Goal: Transaction & Acquisition: Purchase product/service

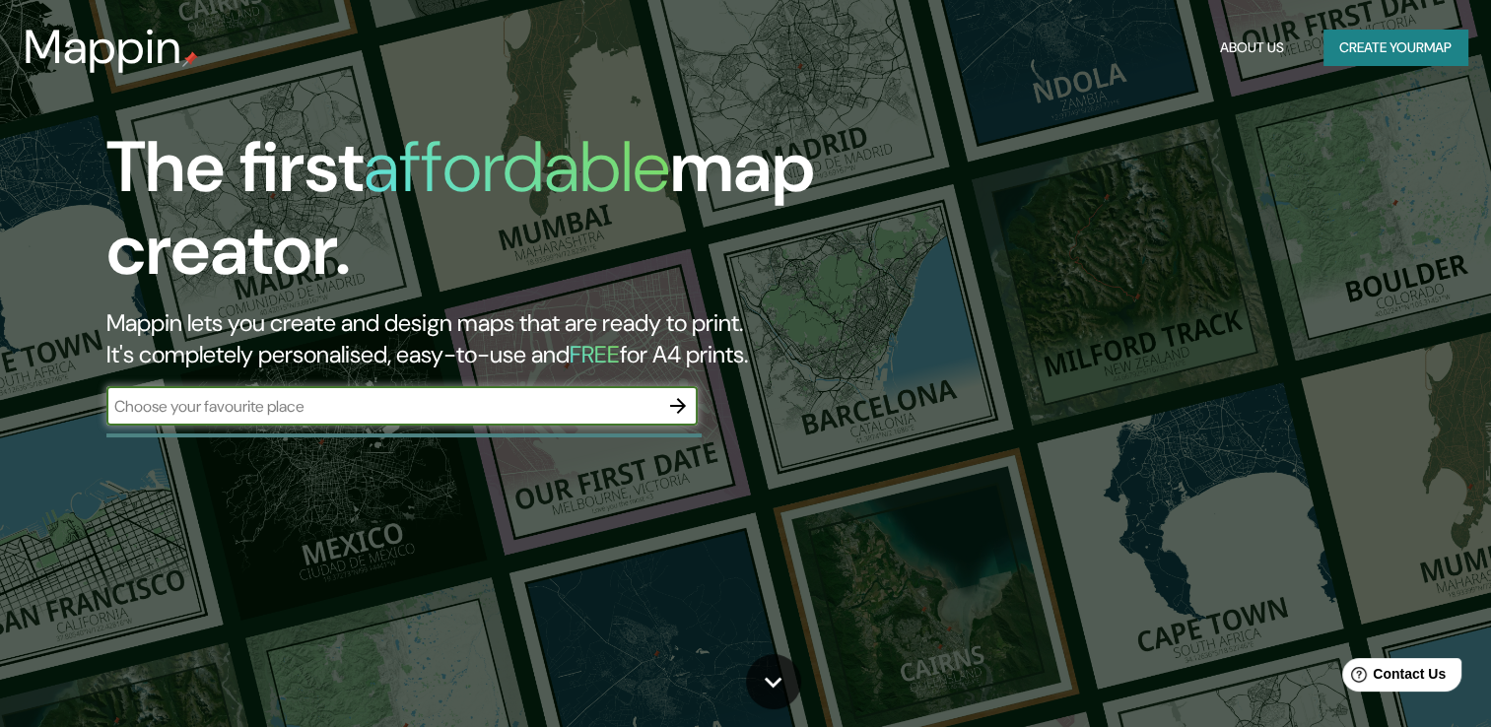
click at [1246, 39] on button "About Us" at bounding box center [1252, 48] width 80 height 36
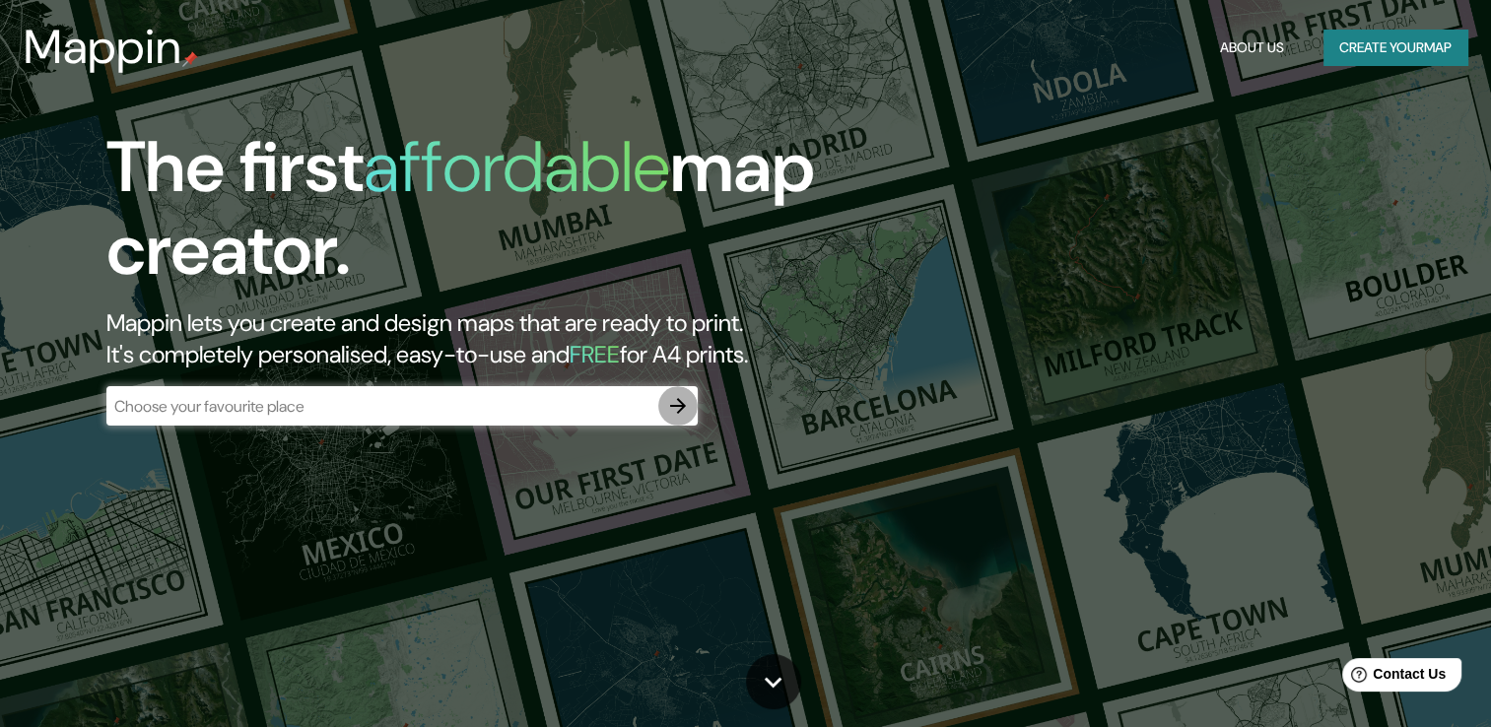
click at [666, 418] on button "button" at bounding box center [677, 405] width 39 height 39
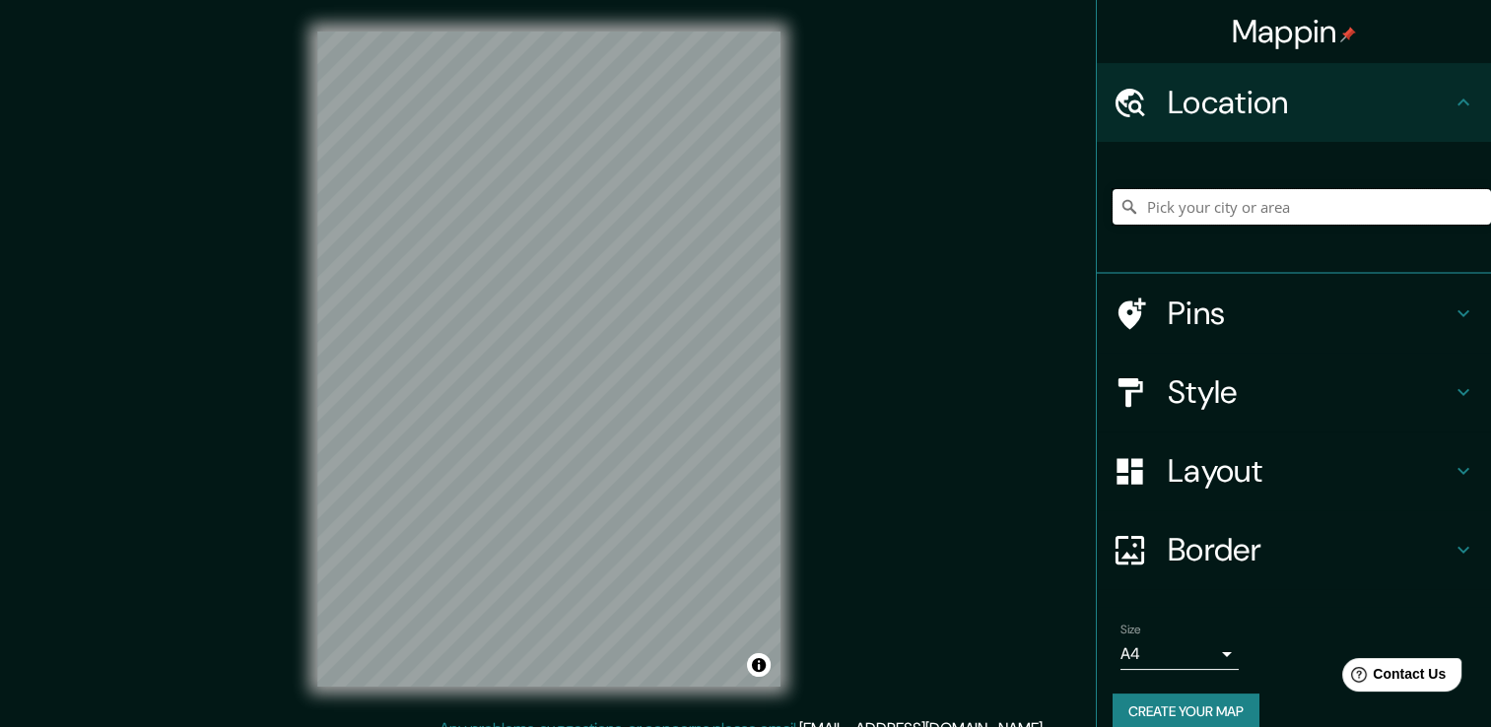
click at [1239, 205] on input "Pick your city or area" at bounding box center [1302, 206] width 378 height 35
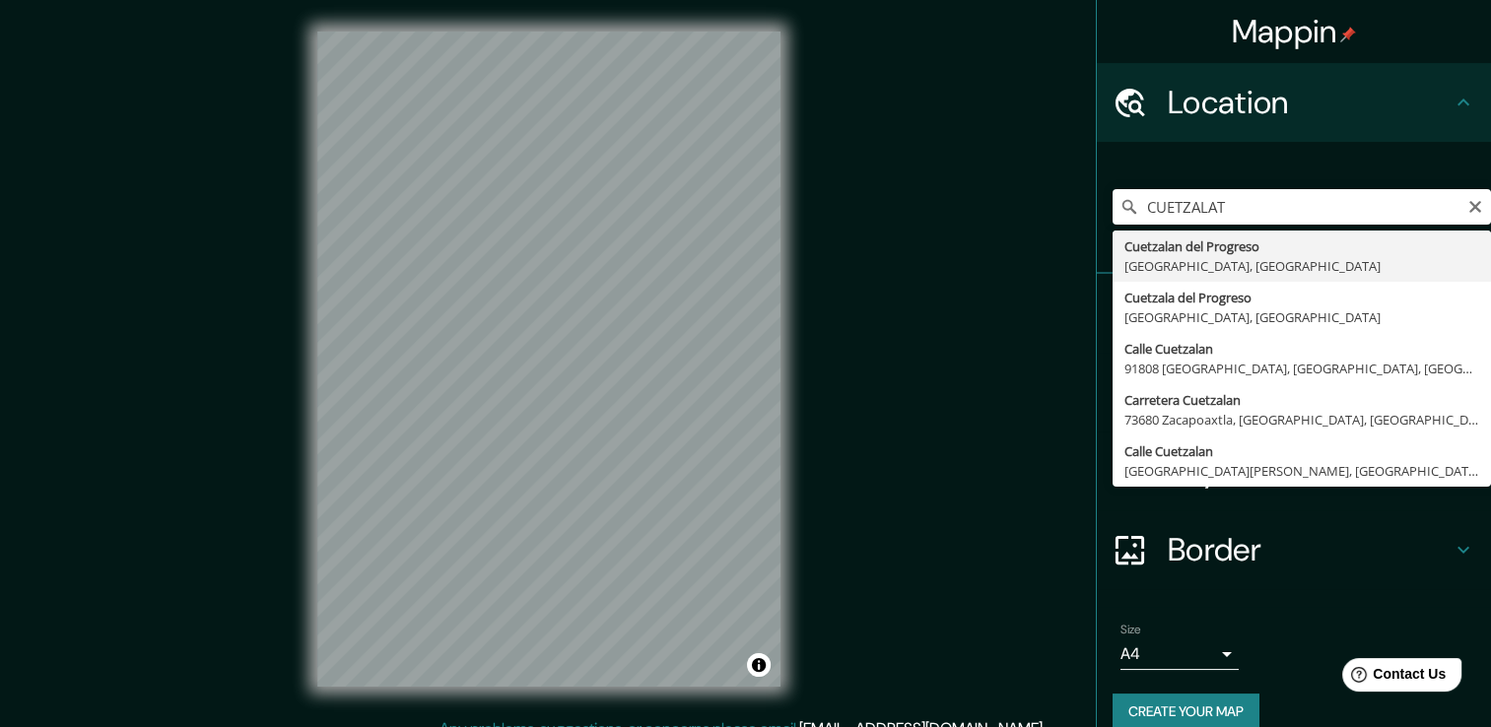
type input "Cuetzalan del Progreso, [GEOGRAPHIC_DATA], [GEOGRAPHIC_DATA]"
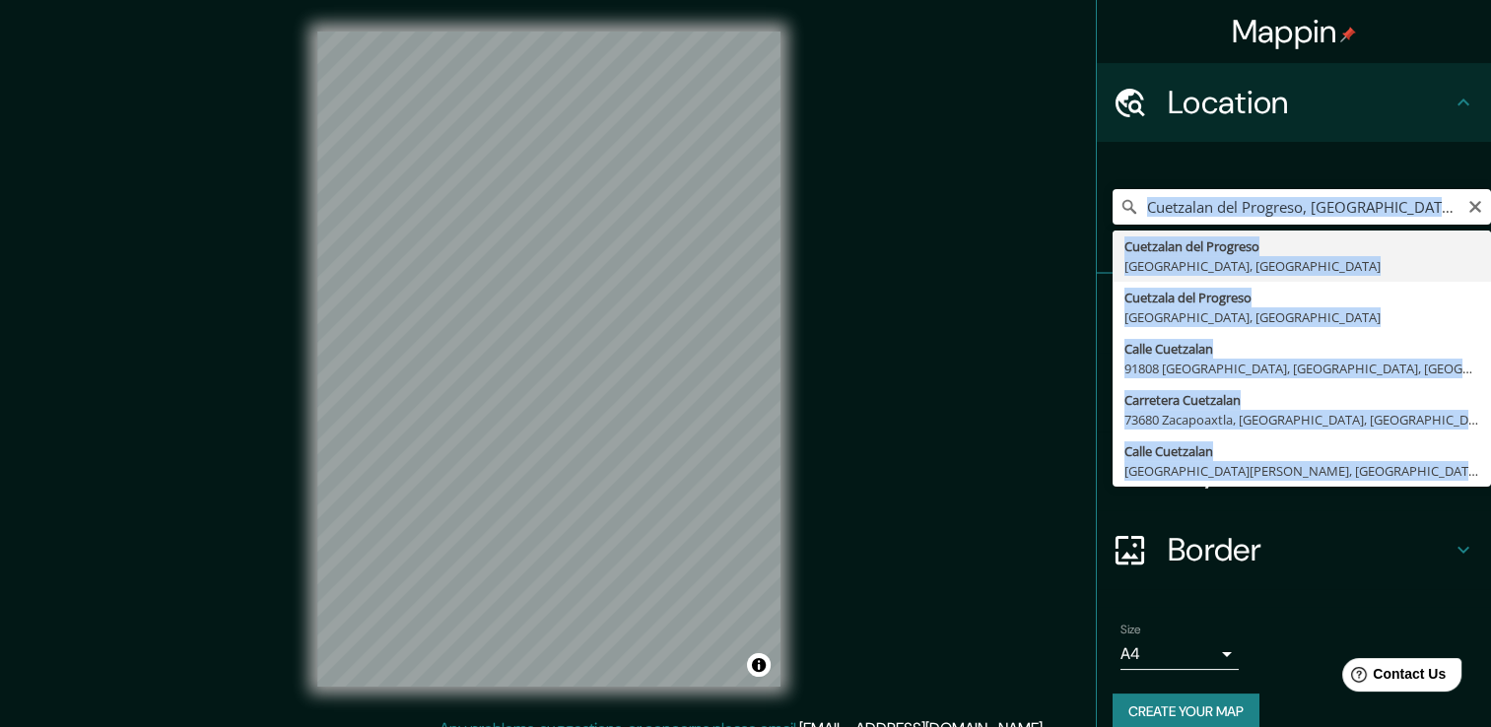
click at [1254, 256] on div "[GEOGRAPHIC_DATA], [GEOGRAPHIC_DATA], [GEOGRAPHIC_DATA] [GEOGRAPHIC_DATA], [GEO…" at bounding box center [1294, 208] width 394 height 132
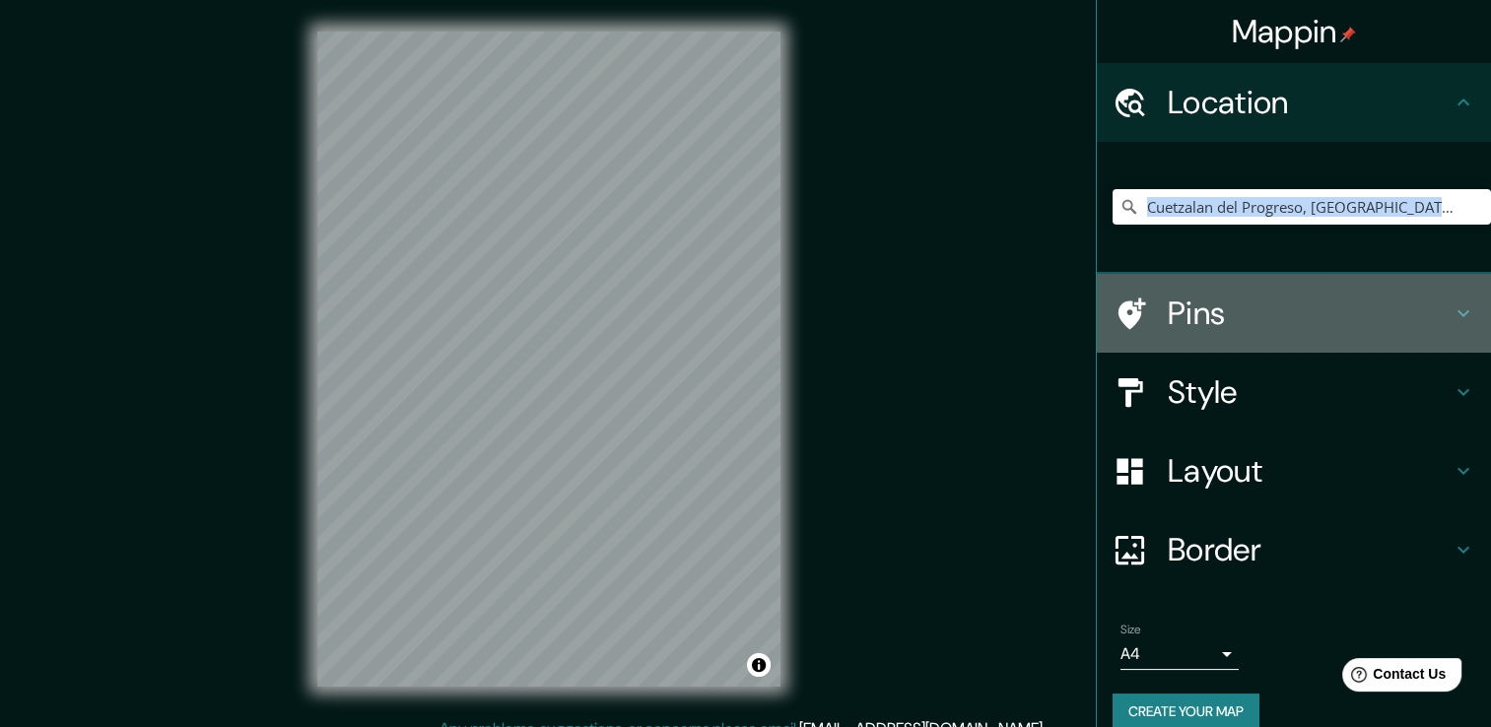
click at [1211, 317] on h4 "Pins" at bounding box center [1310, 313] width 284 height 39
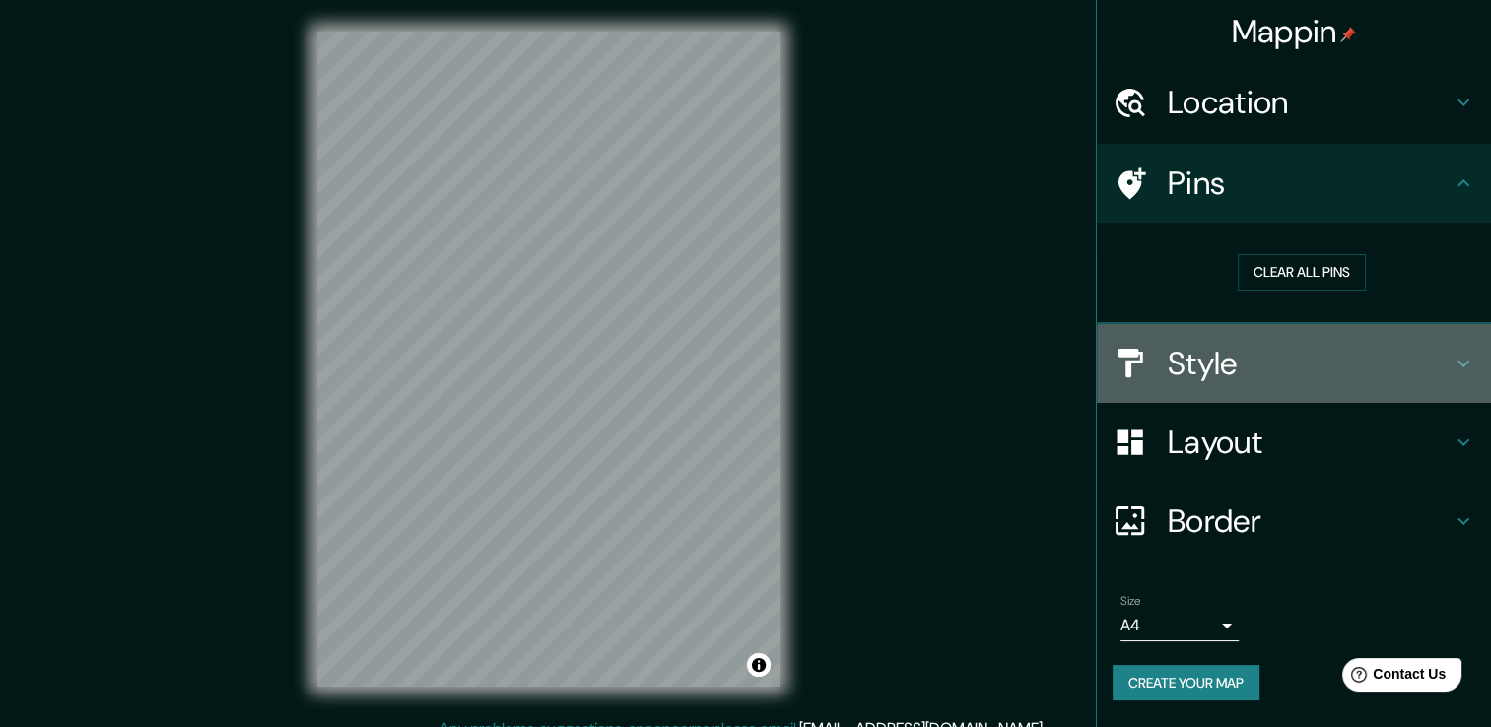
click at [1250, 357] on h4 "Style" at bounding box center [1310, 363] width 284 height 39
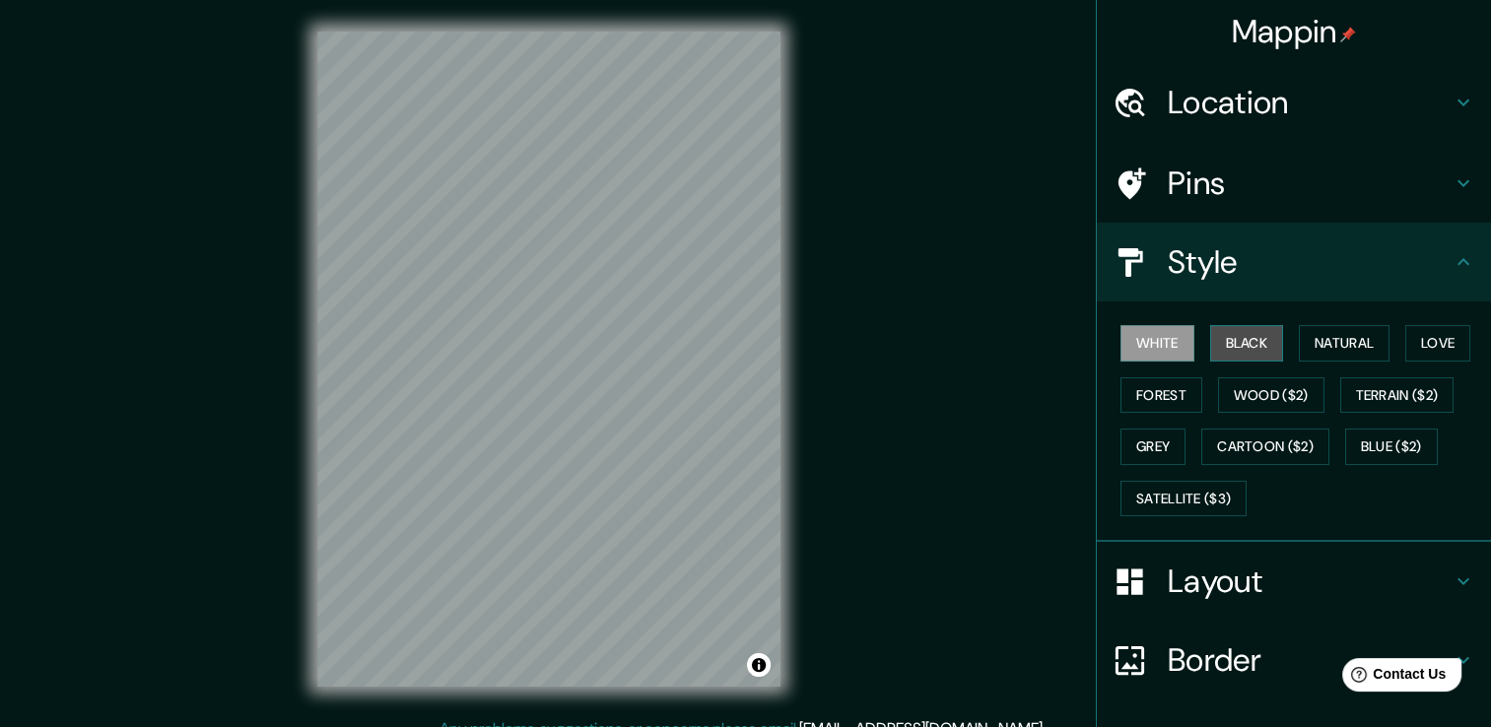
click at [1238, 351] on button "Black" at bounding box center [1247, 343] width 74 height 36
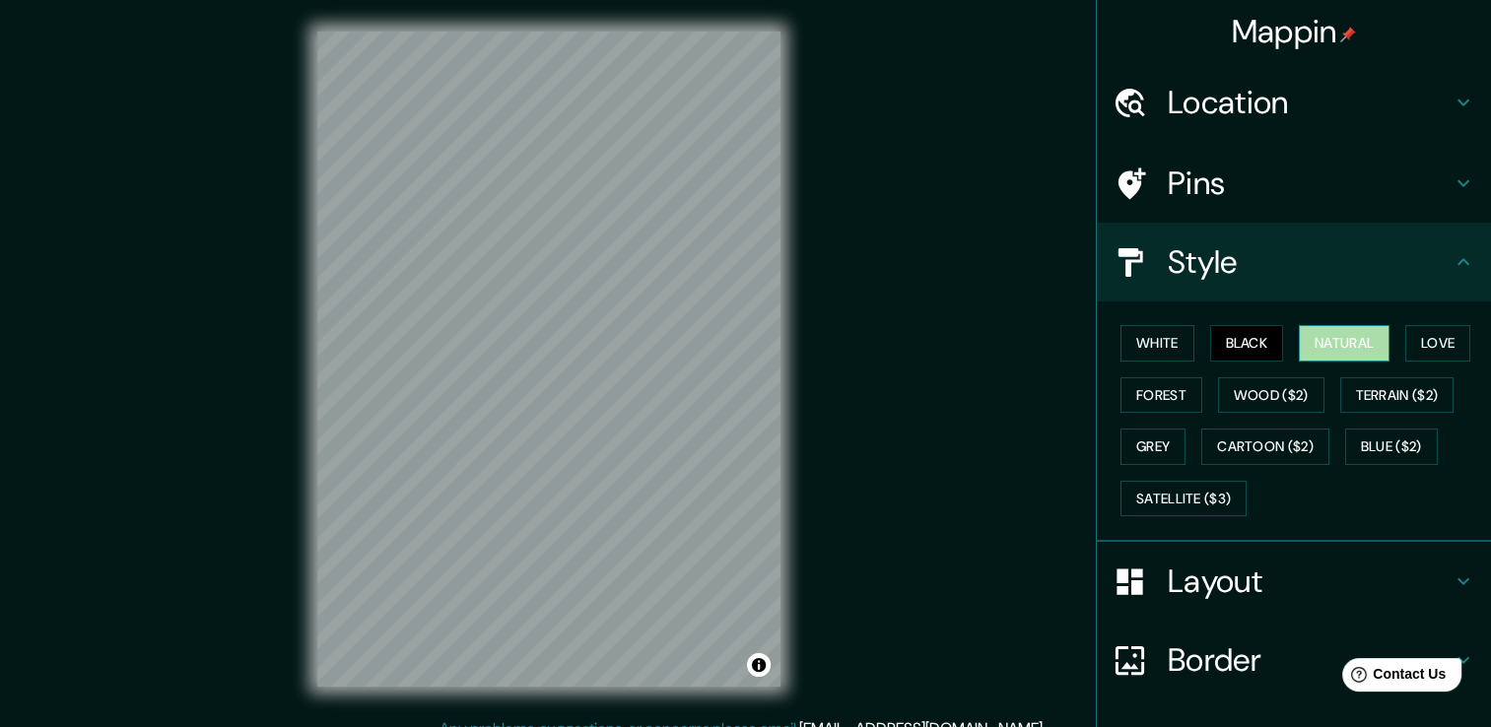
click at [1340, 338] on button "Natural" at bounding box center [1344, 343] width 91 height 36
click at [1451, 343] on button "Love" at bounding box center [1437, 343] width 65 height 36
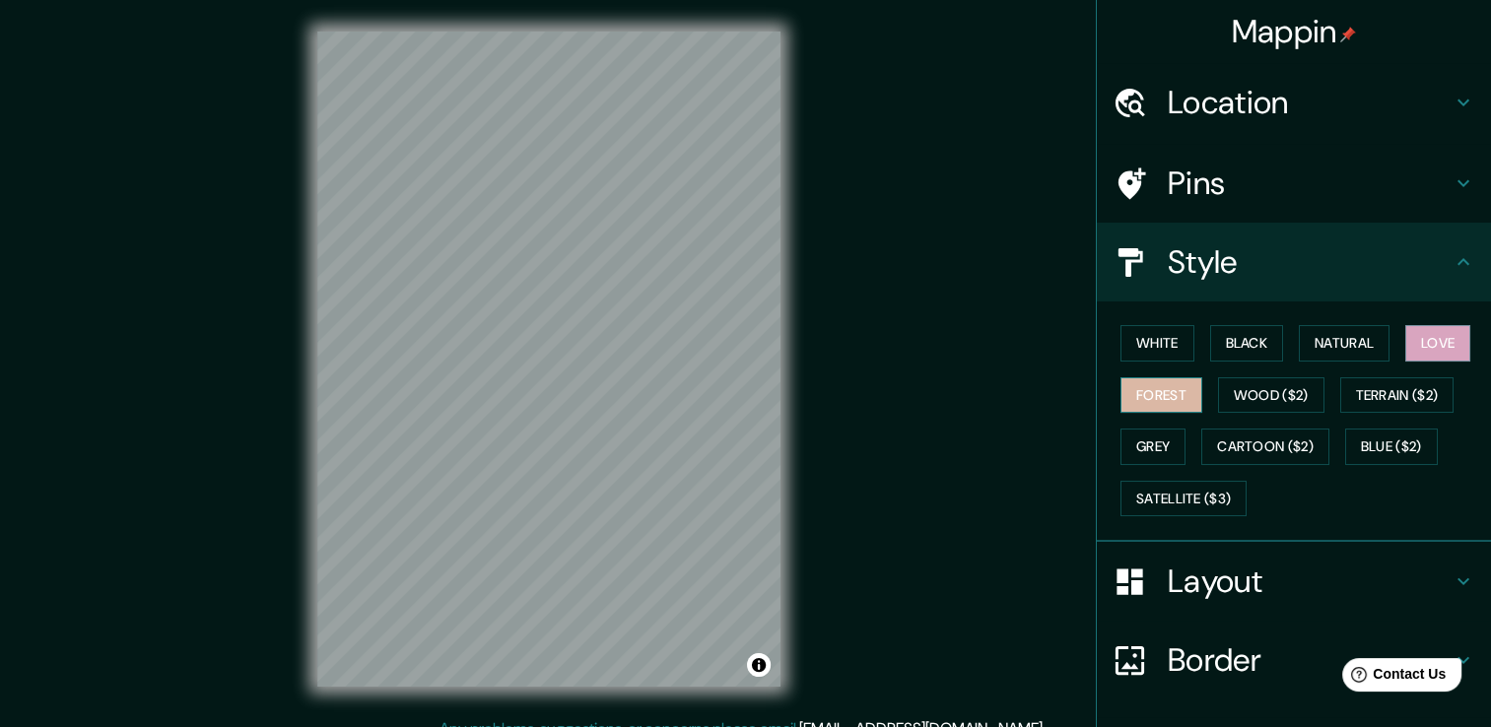
click at [1166, 386] on button "Forest" at bounding box center [1162, 395] width 82 height 36
click at [1253, 396] on button "Wood ($2)" at bounding box center [1271, 395] width 106 height 36
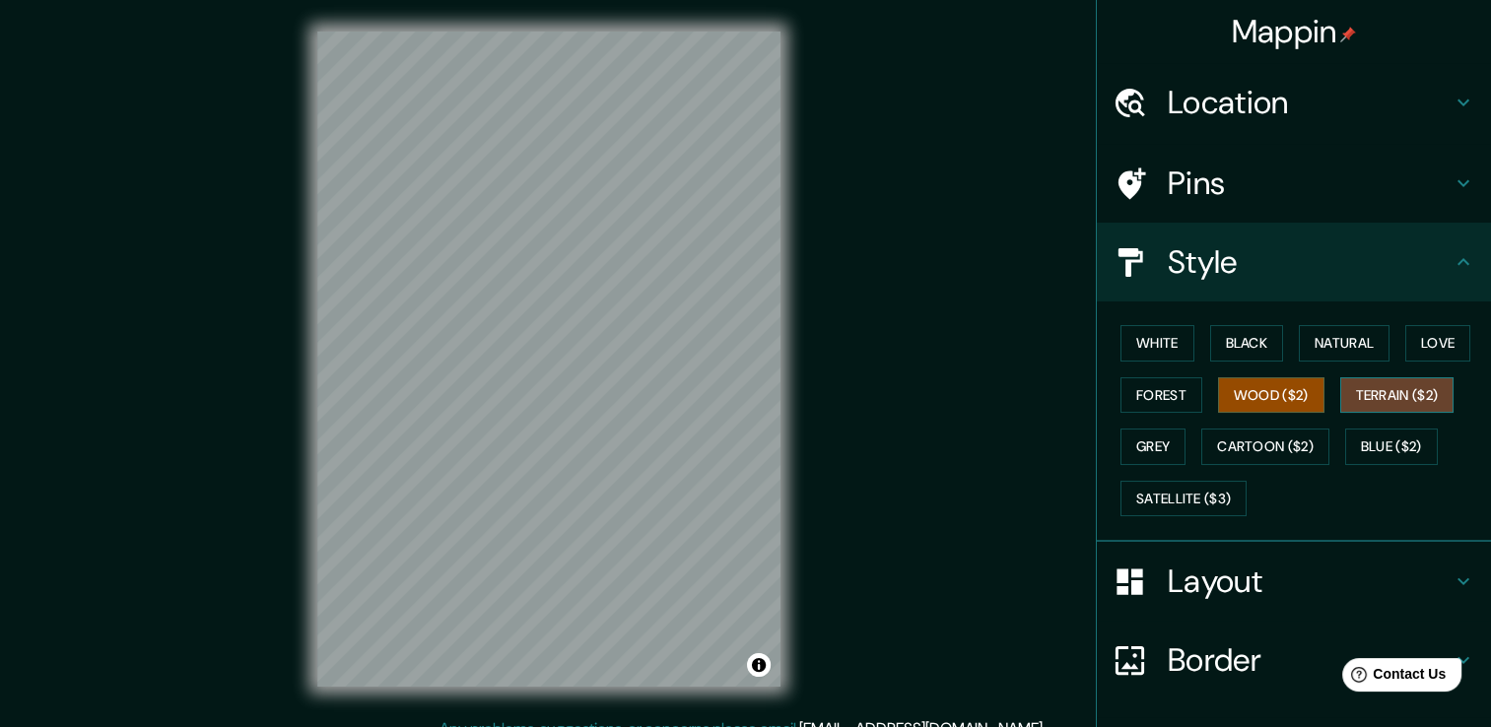
click at [1361, 393] on button "Terrain ($2)" at bounding box center [1397, 395] width 114 height 36
click at [1385, 445] on button "Blue ($2)" at bounding box center [1391, 447] width 93 height 36
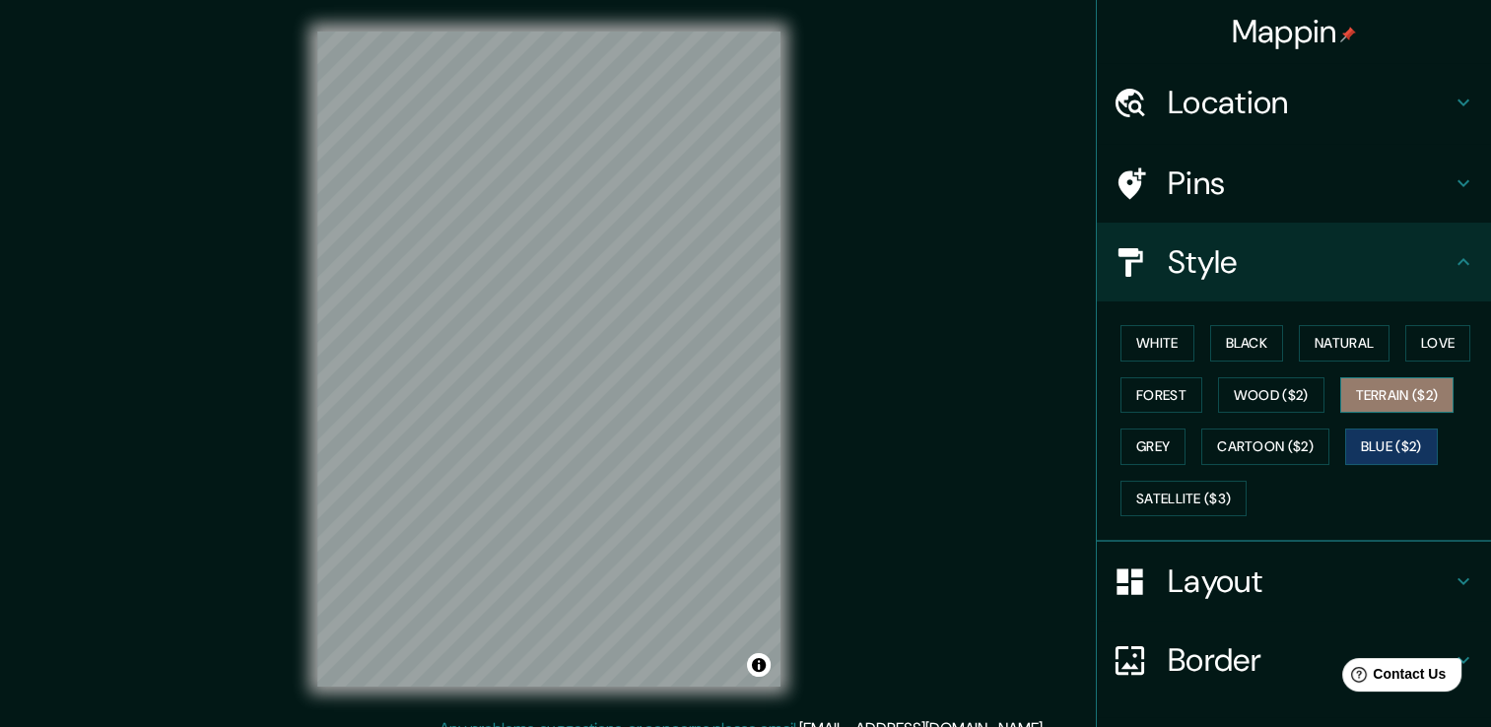
click at [1340, 381] on button "Terrain ($2)" at bounding box center [1397, 395] width 114 height 36
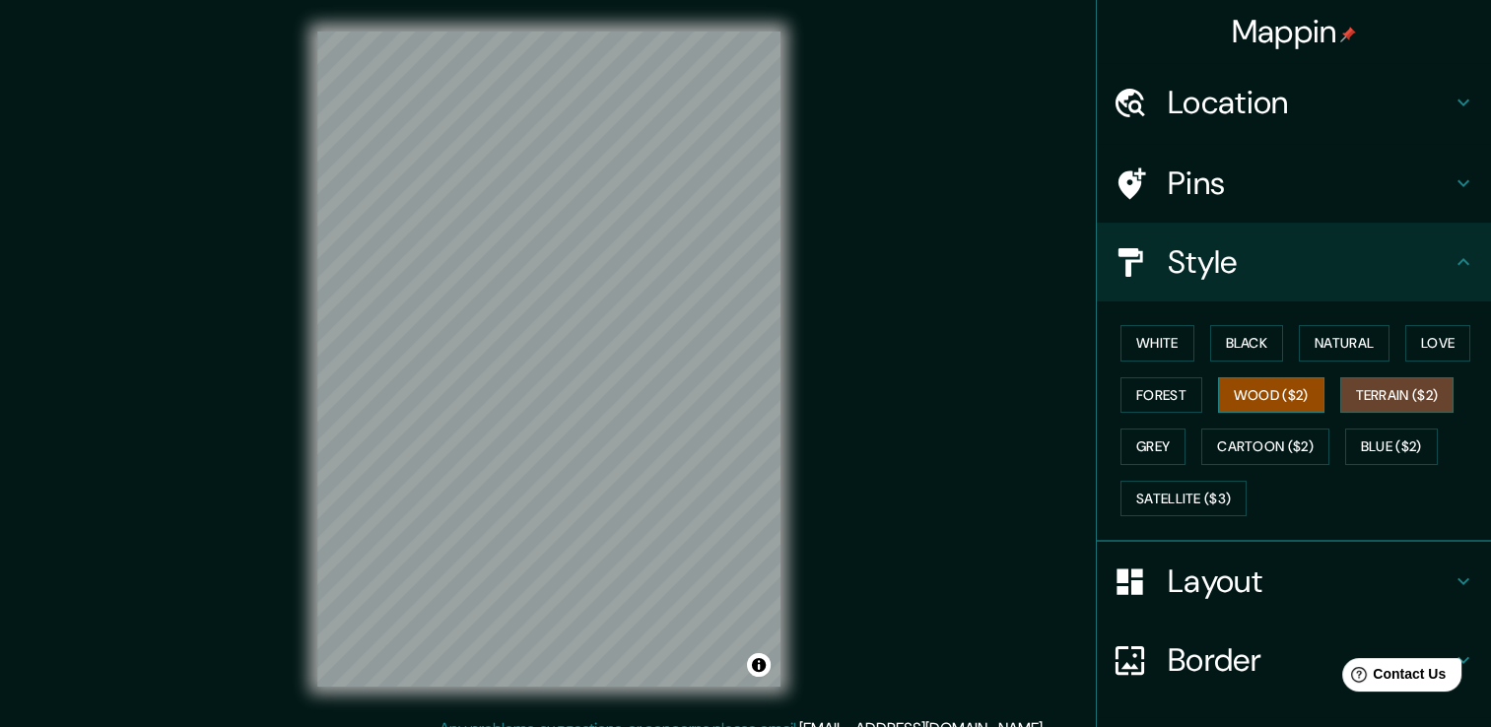
click at [1278, 394] on button "Wood ($2)" at bounding box center [1271, 395] width 106 height 36
click at [1403, 393] on button "Terrain ($2)" at bounding box center [1397, 395] width 114 height 36
click at [1146, 398] on button "Forest" at bounding box center [1162, 395] width 82 height 36
click at [1221, 391] on button "Wood ($2)" at bounding box center [1271, 395] width 106 height 36
click at [1123, 451] on button "Grey" at bounding box center [1153, 447] width 65 height 36
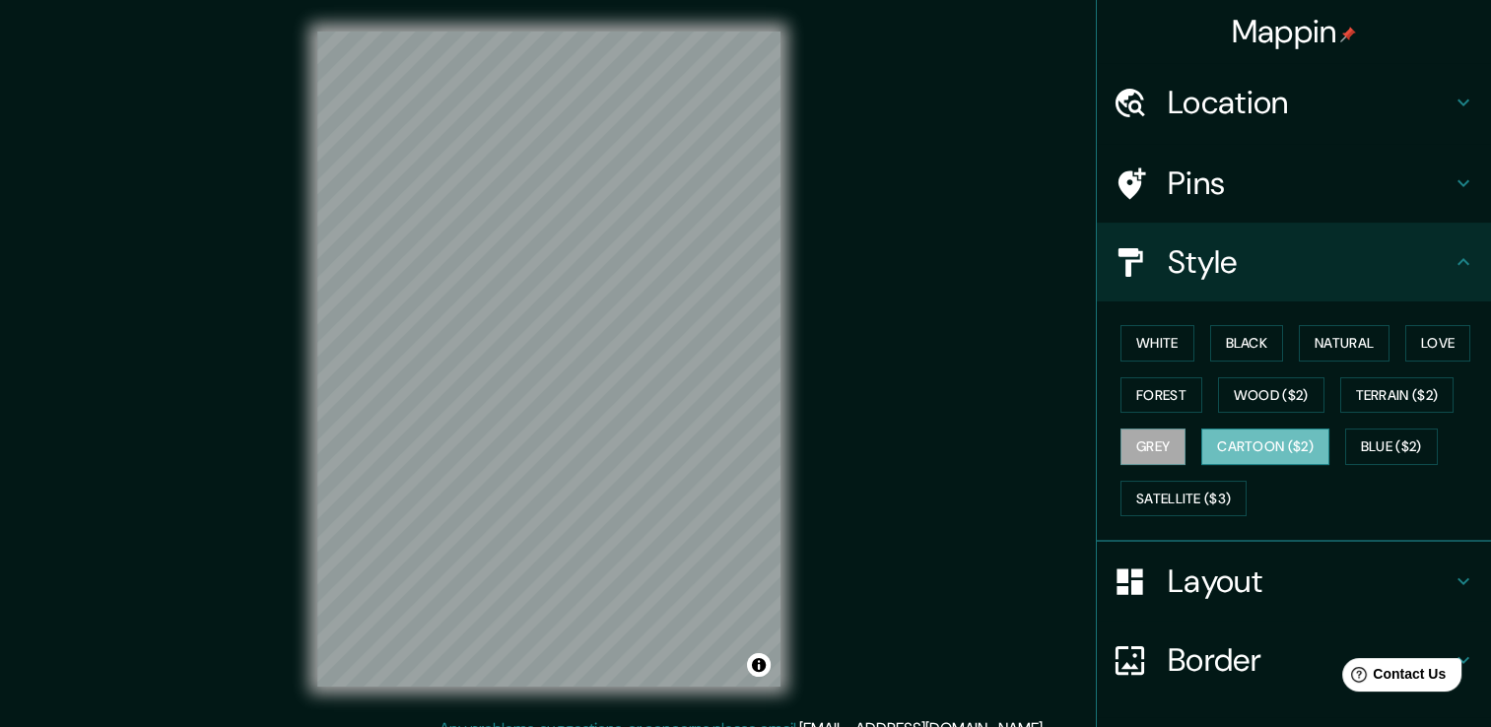
click at [1234, 447] on button "Cartoon ($2)" at bounding box center [1265, 447] width 128 height 36
click at [1374, 446] on button "Blue ($2)" at bounding box center [1391, 447] width 93 height 36
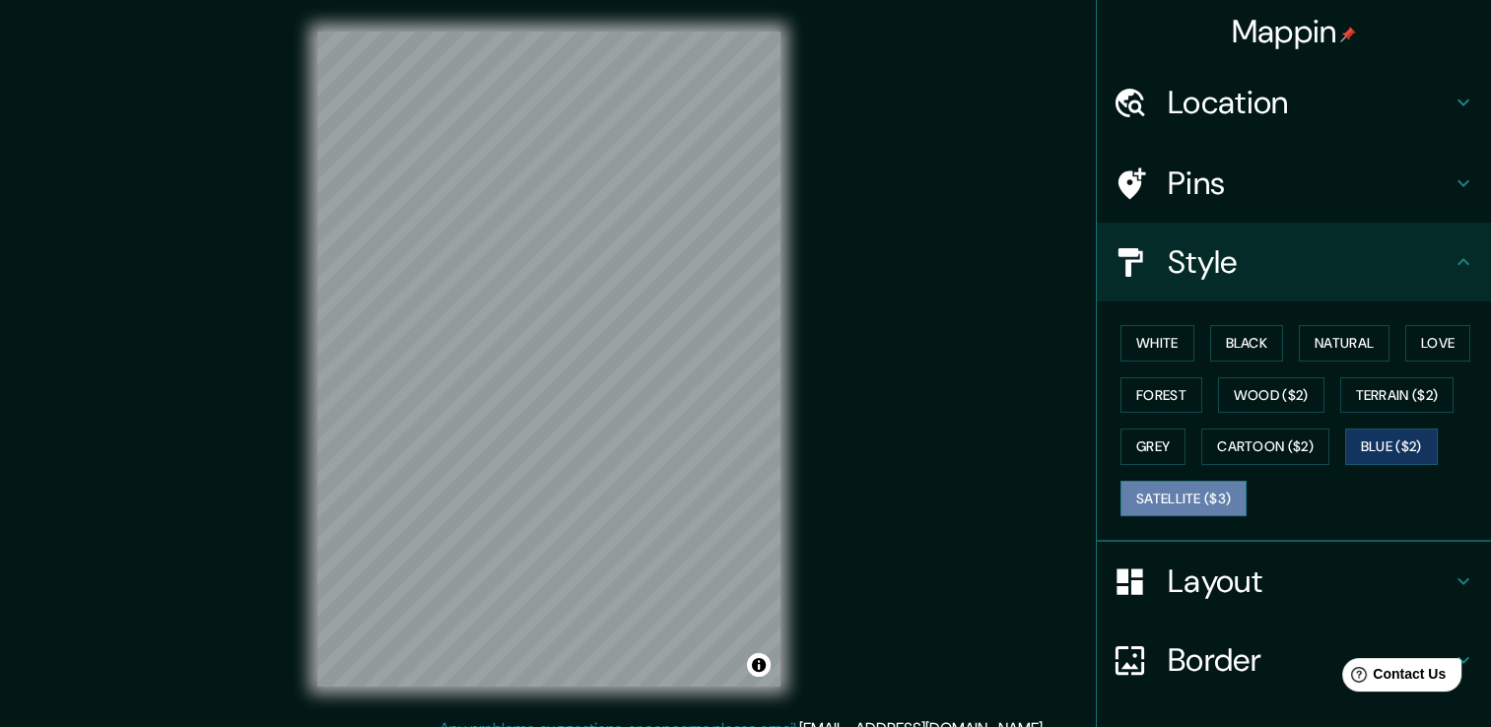
click at [1195, 504] on button "Satellite ($3)" at bounding box center [1184, 499] width 126 height 36
